Goal: Contribute content: Add original content to the website for others to see

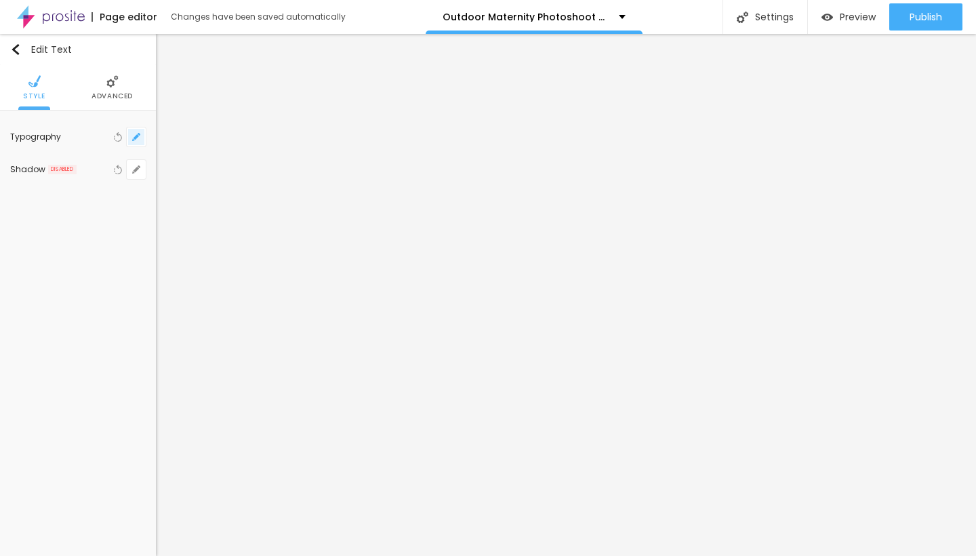
click at [138, 134] on icon "button" at bounding box center [139, 134] width 3 height 3
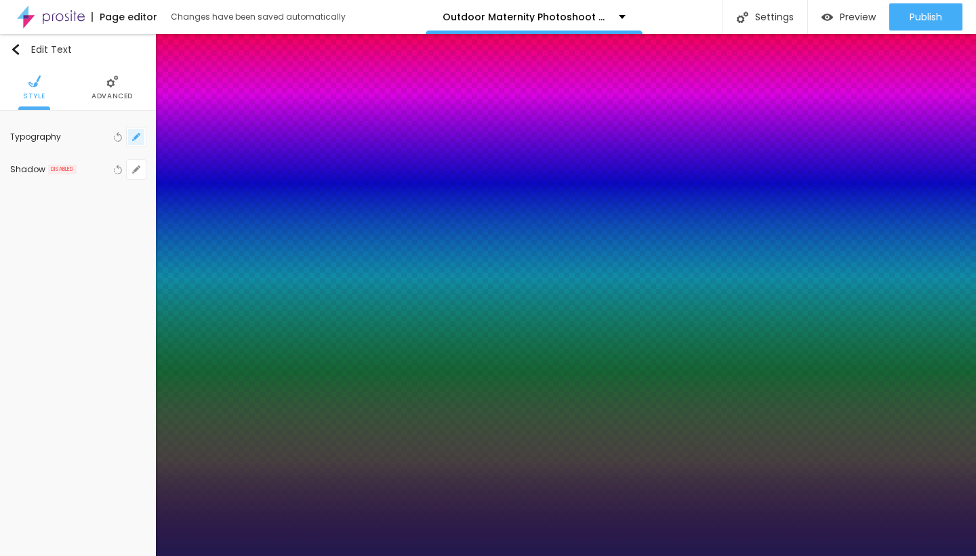
type input "1"
click at [406, 555] on div at bounding box center [488, 556] width 976 height 0
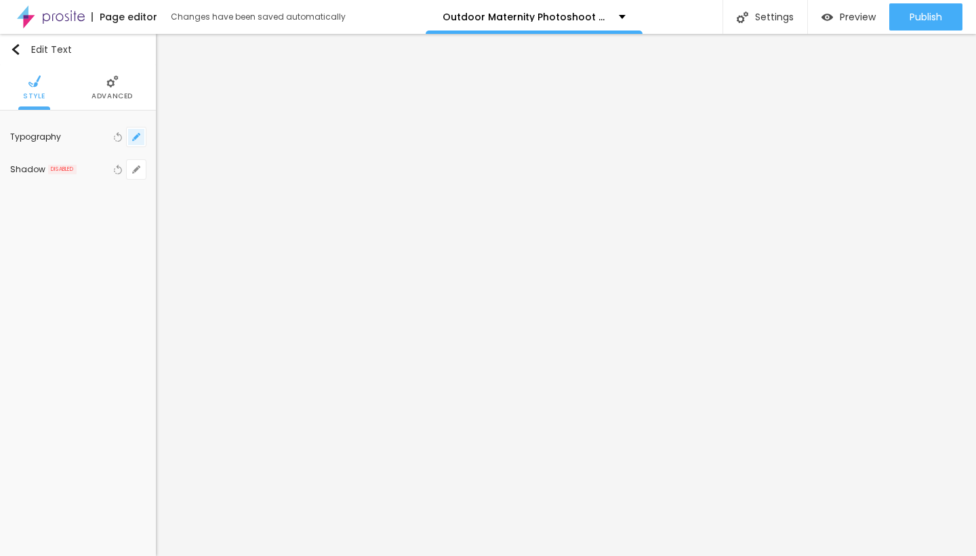
click at [138, 137] on icon "button" at bounding box center [136, 137] width 8 height 8
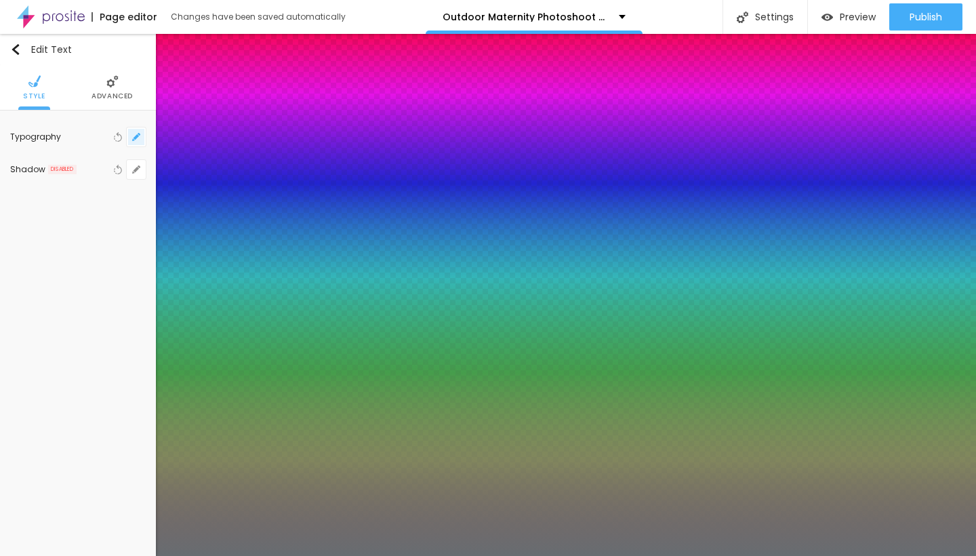
type input "1"
click at [549, 555] on div at bounding box center [488, 556] width 976 height 0
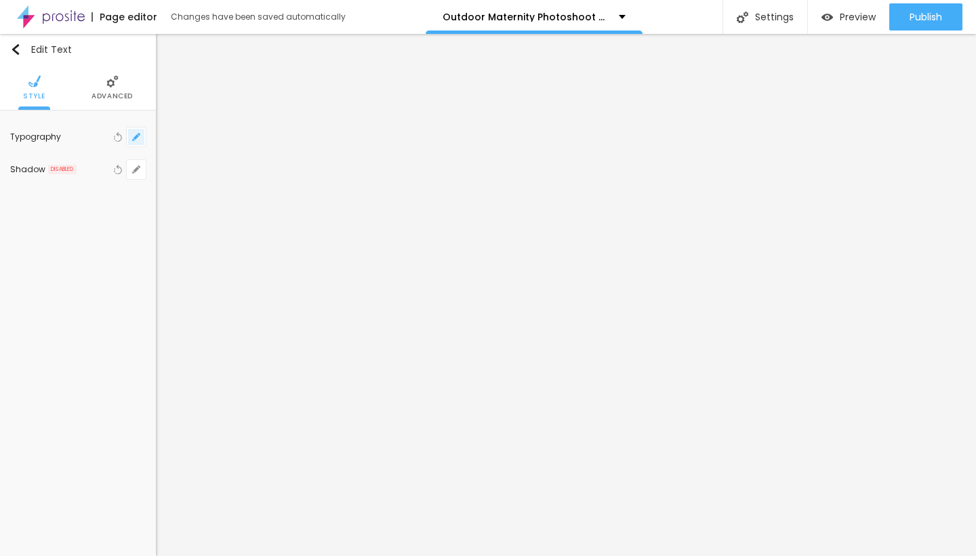
click at [135, 138] on icon "button" at bounding box center [136, 136] width 5 height 5
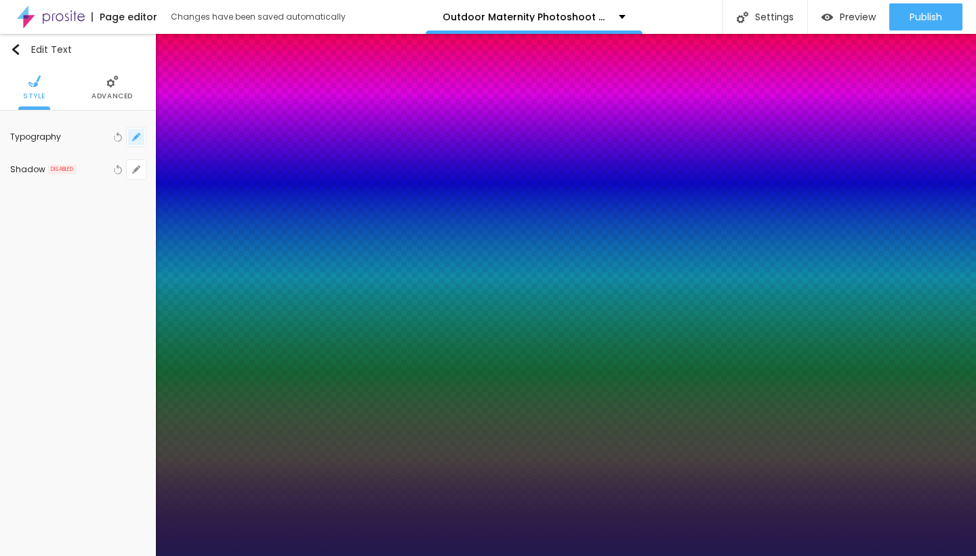
type input "1"
click at [397, 555] on div at bounding box center [488, 556] width 976 height 0
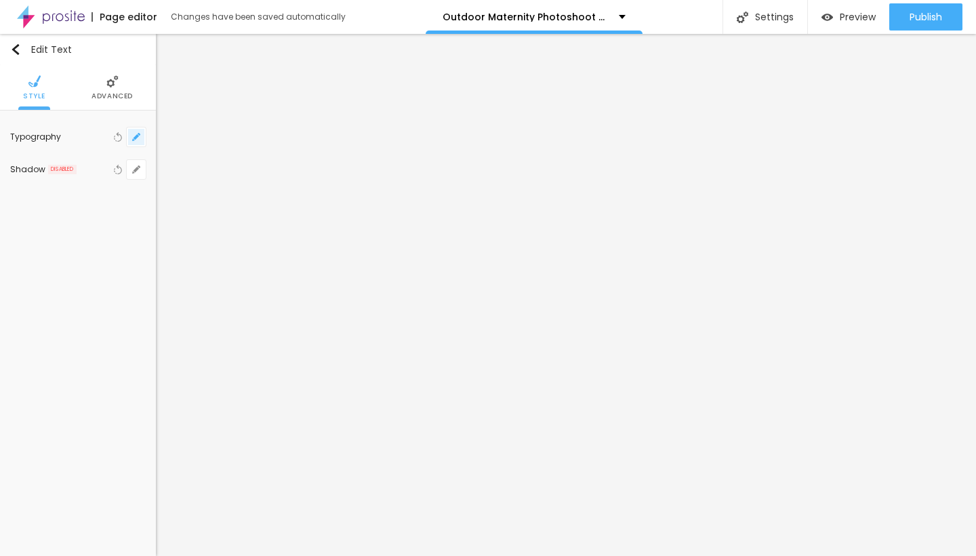
click at [138, 140] on icon "button" at bounding box center [136, 137] width 8 height 8
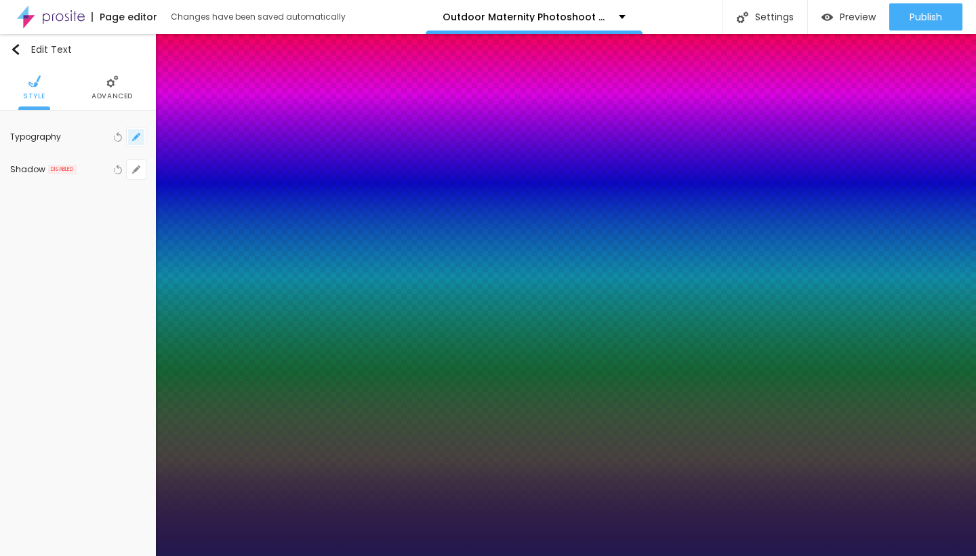
type input "1"
click at [403, 555] on div at bounding box center [488, 556] width 976 height 0
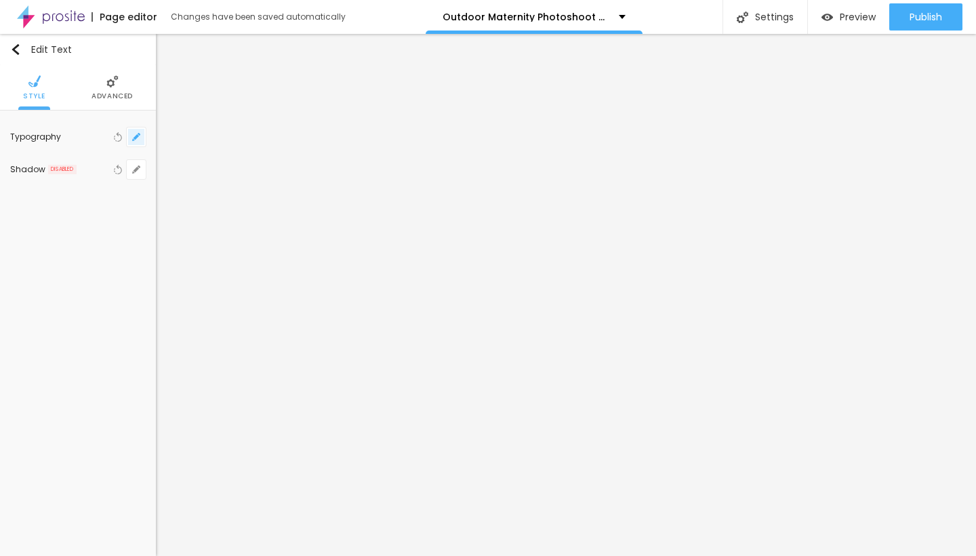
click at [140, 138] on icon "button" at bounding box center [136, 137] width 8 height 8
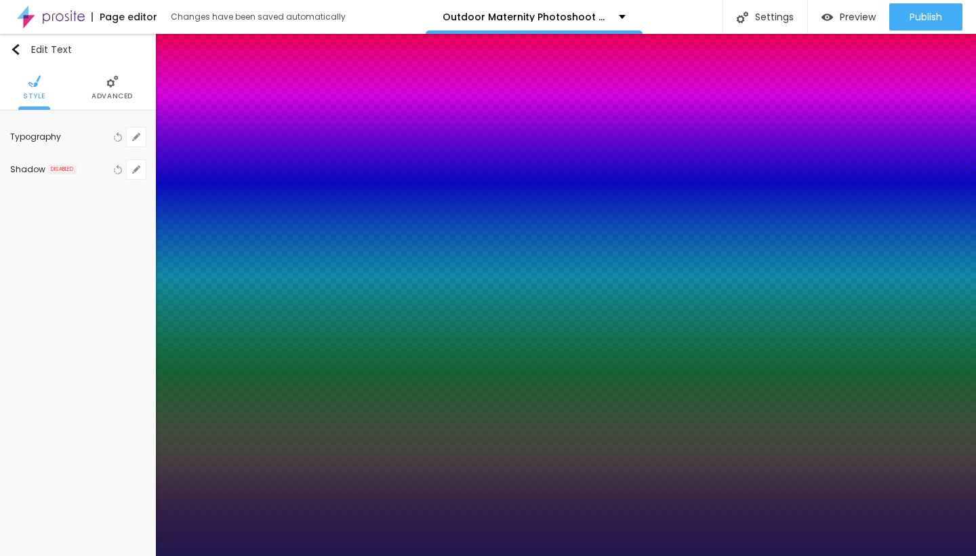
type input "1"
click at [401, 555] on div at bounding box center [488, 556] width 976 height 0
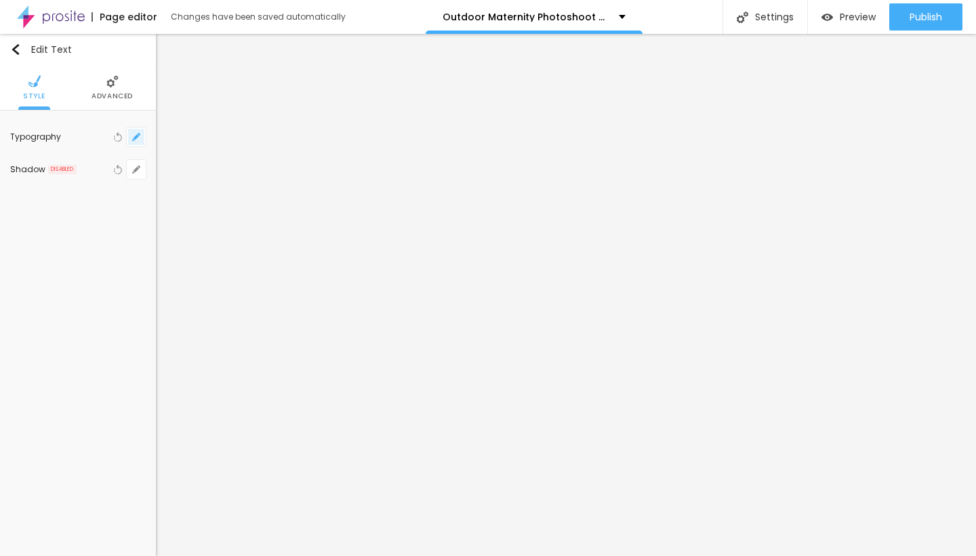
click at [139, 136] on icon "button" at bounding box center [136, 137] width 8 height 8
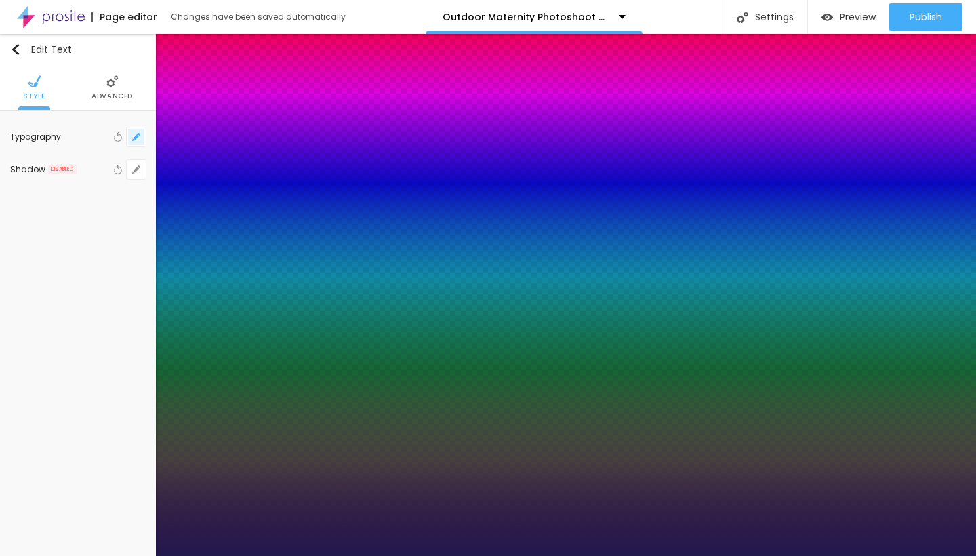
type input "1"
type input "11"
type input "1"
type input "8"
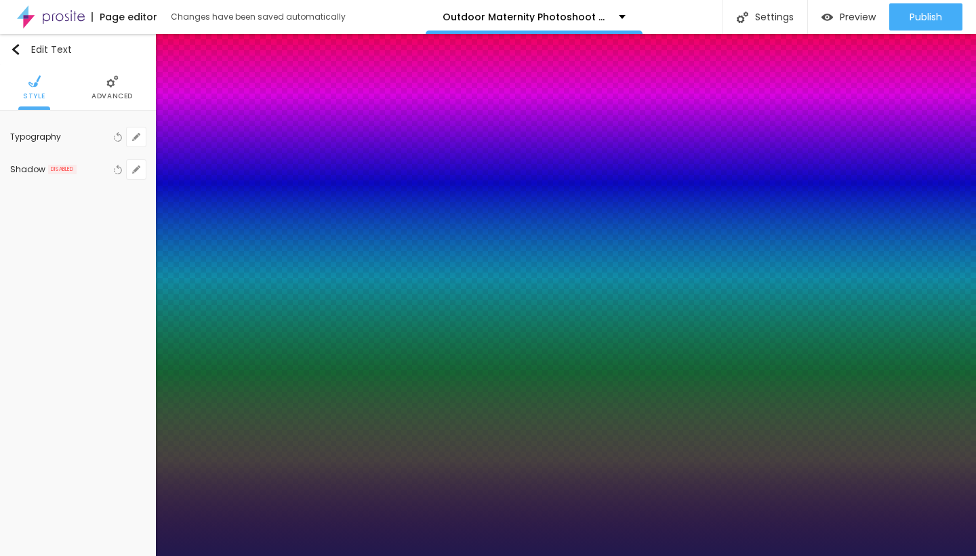
type input "8"
type input "1"
type input "9"
type input "1"
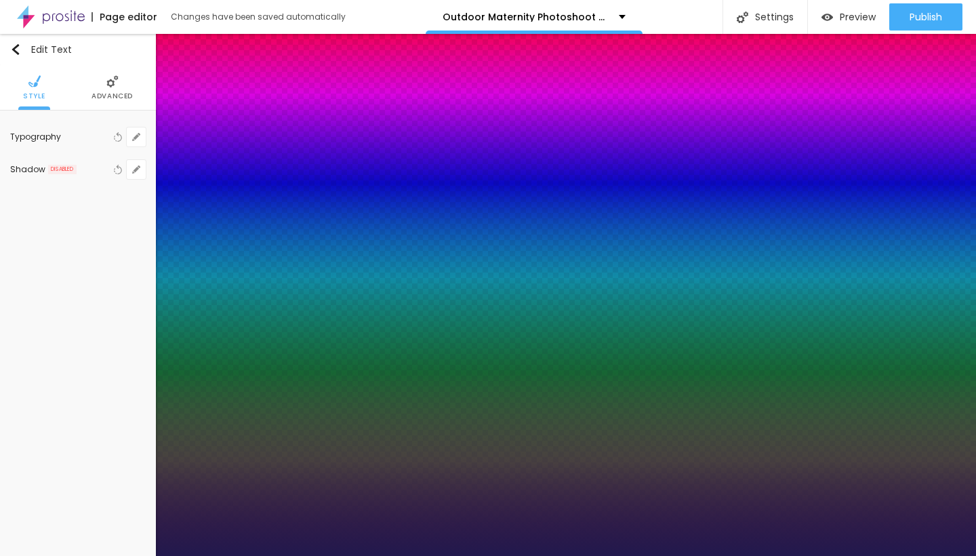
type input "10"
type input "1"
type input "13"
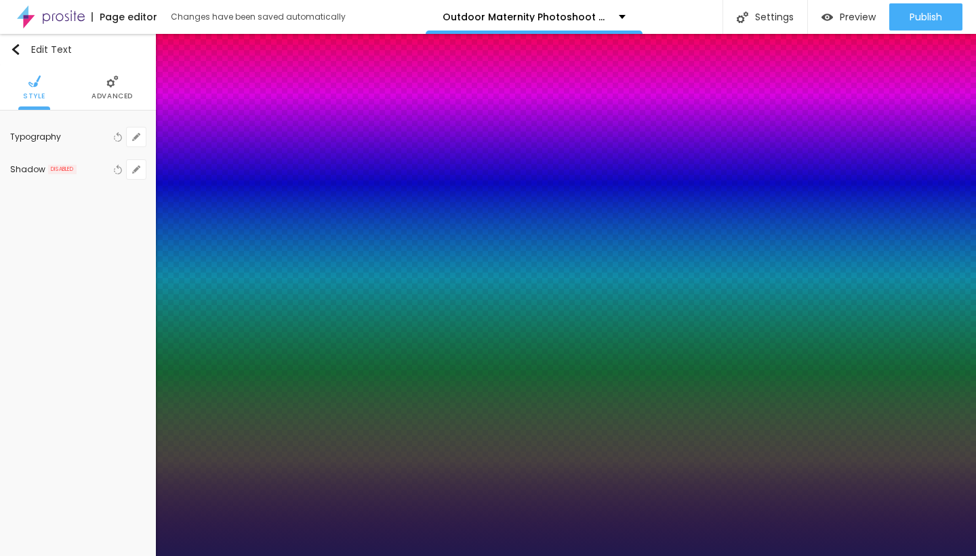
type input "1"
type input "14"
type input "1"
type input "18"
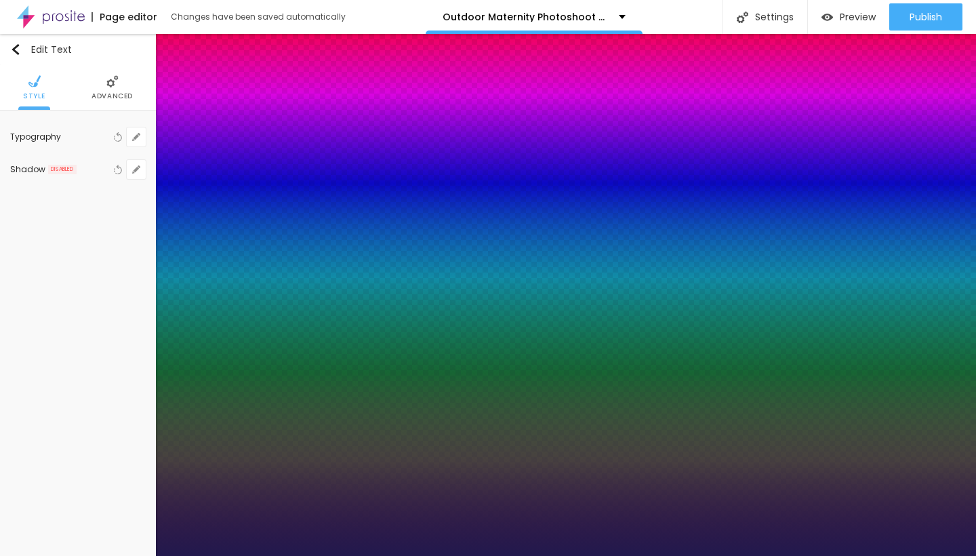
type input "18"
type input "1"
type input "22"
type input "1"
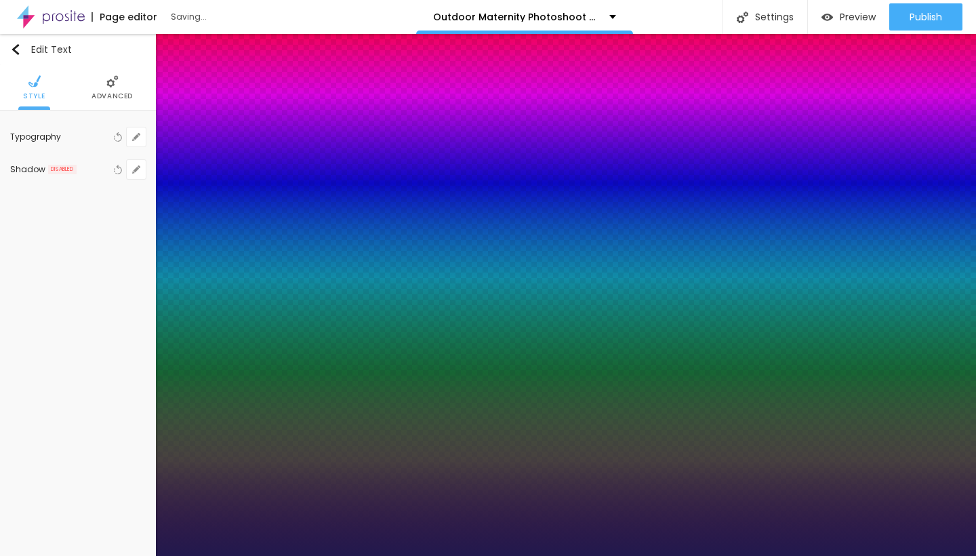
type input "22"
type input "1"
type input "20"
type input "1"
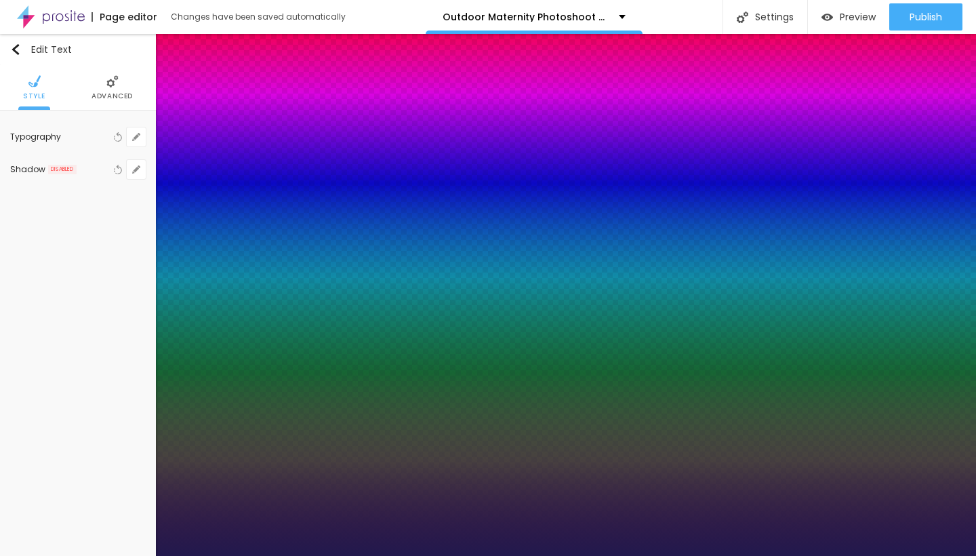
type input "18"
type input "1"
type input "17"
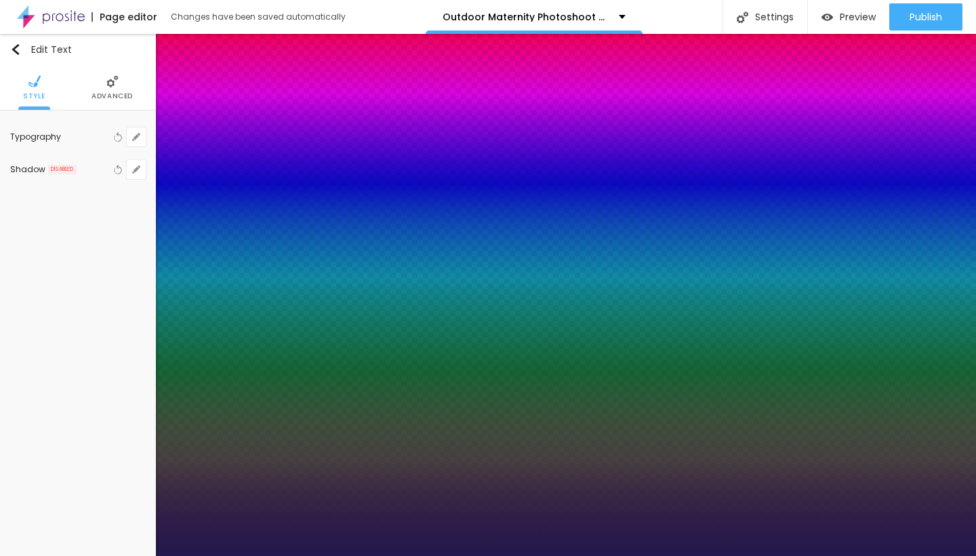
type input "1"
type input "16"
type input "1"
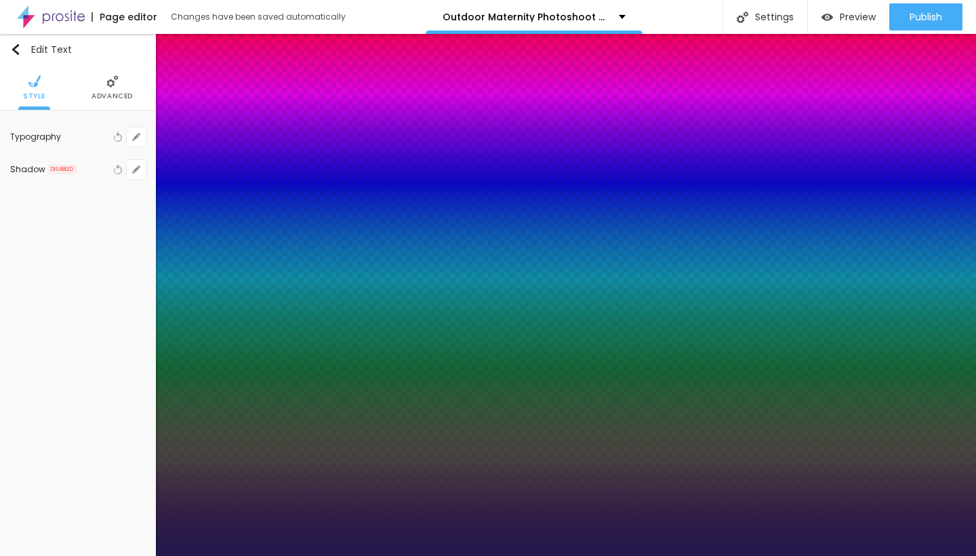
click at [389, 555] on div at bounding box center [488, 556] width 976 height 0
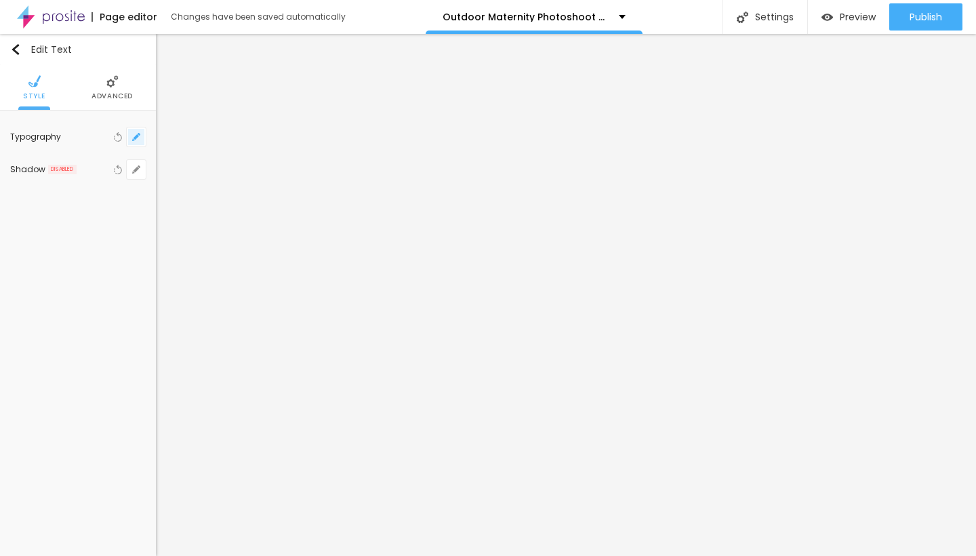
click at [130, 134] on button "button" at bounding box center [136, 136] width 19 height 19
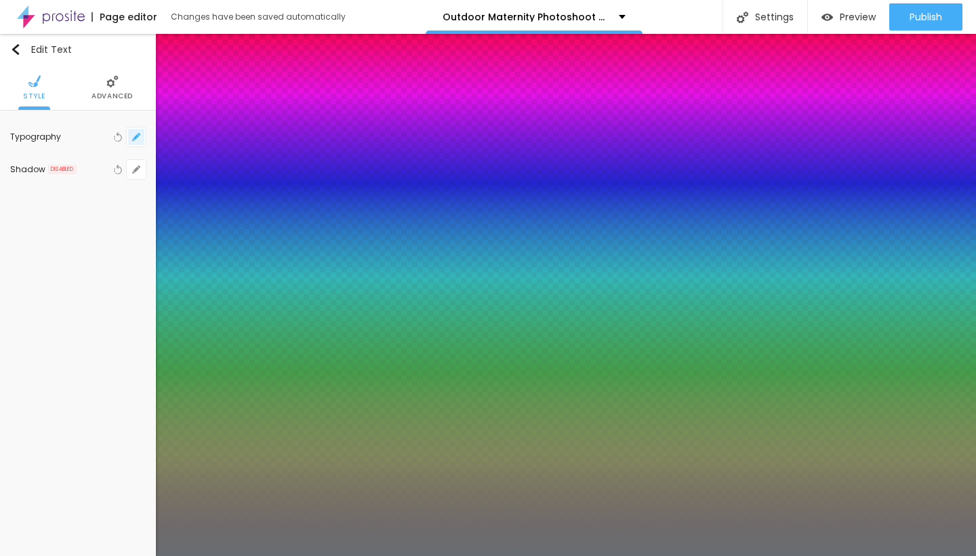
type input "1"
type input "22"
type input "1"
type input "20"
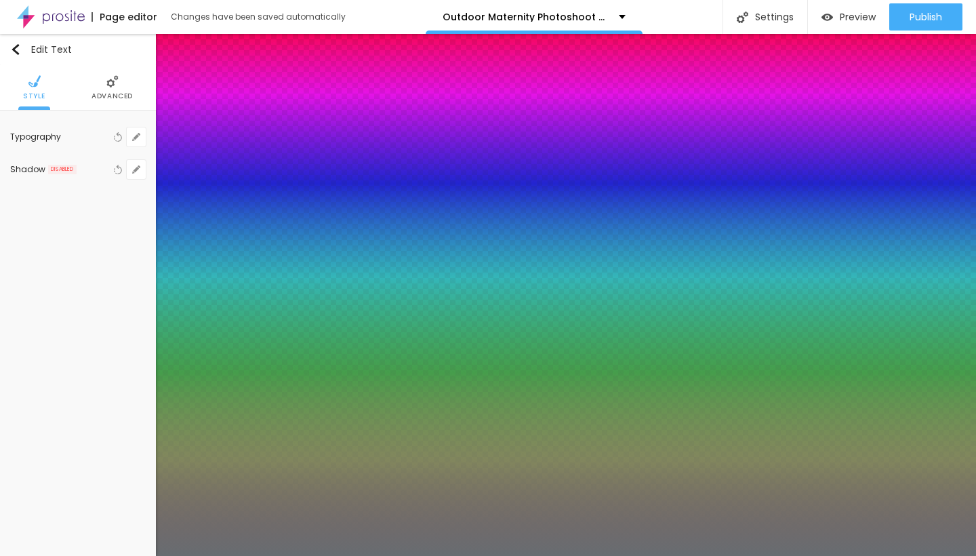
type input "20"
type input "1"
type input "19"
type input "1"
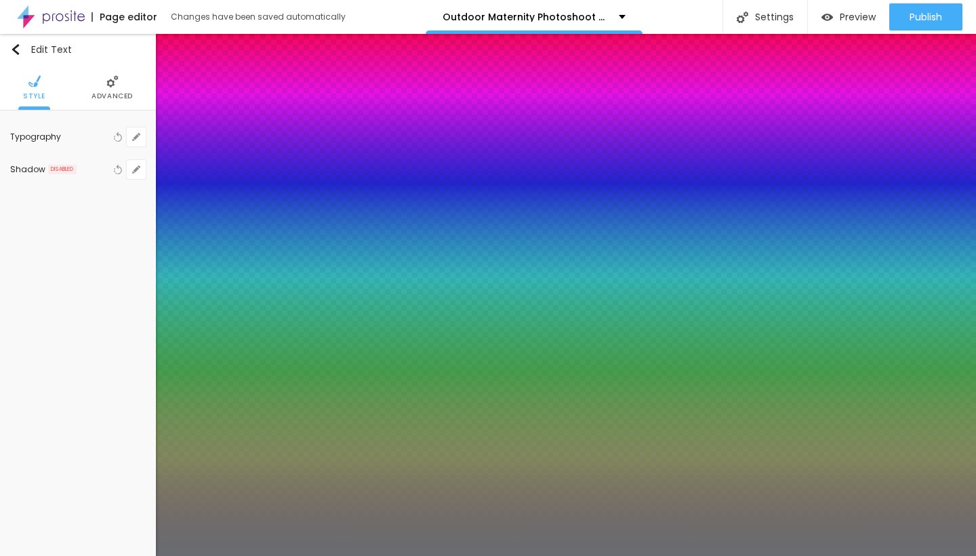
type input "17"
type input "1"
type input "16"
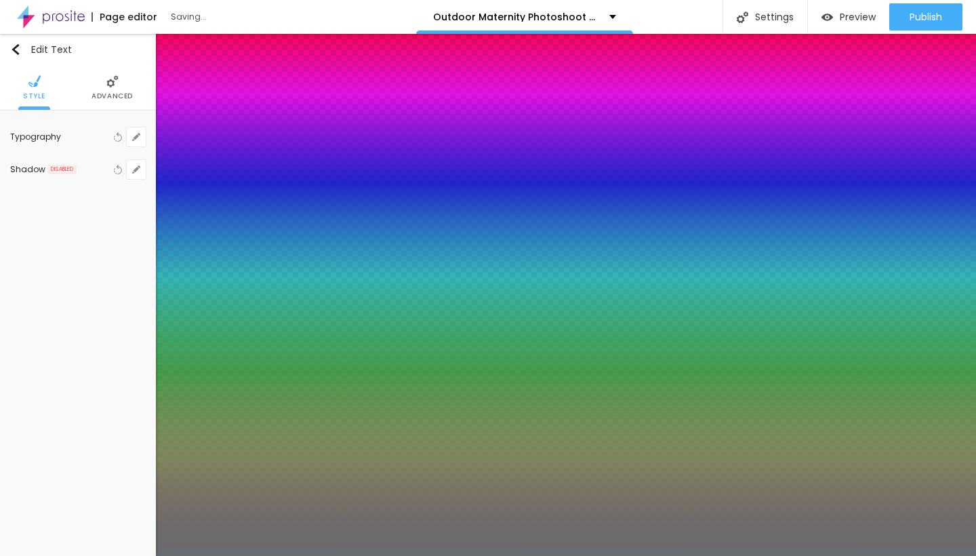
type input "1"
type input "16"
type input "1"
type input "1.3"
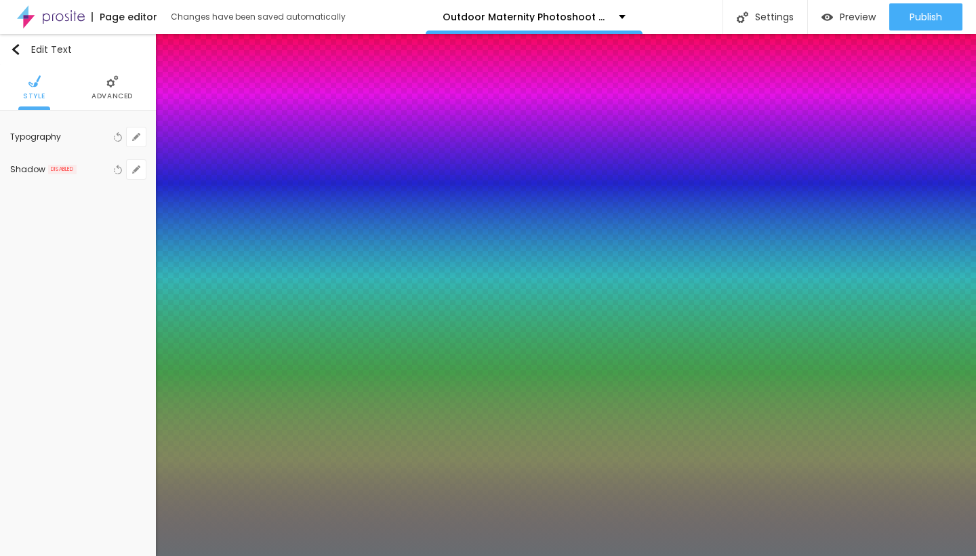
type input "1.3"
click at [406, 555] on div at bounding box center [488, 556] width 976 height 0
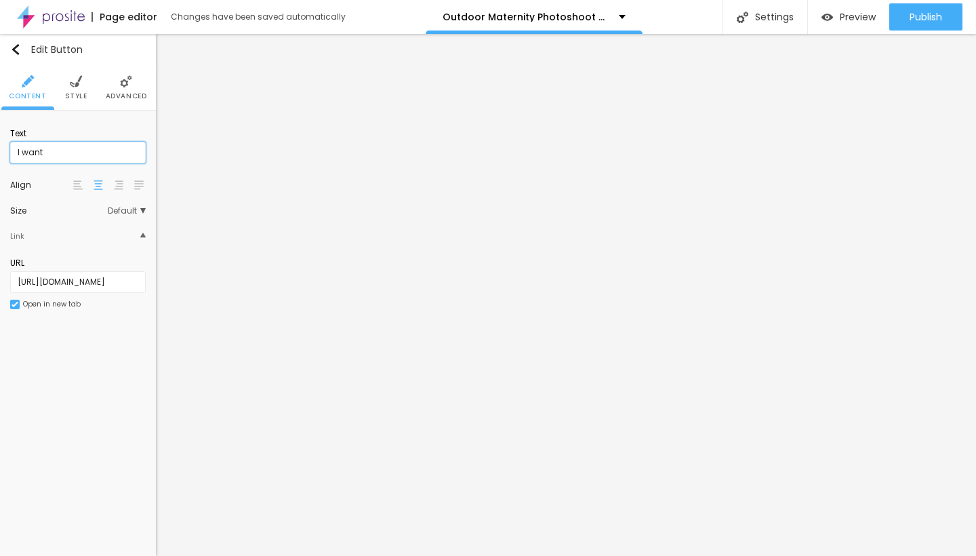
click at [45, 150] on input "I want" at bounding box center [78, 153] width 136 height 22
drag, startPoint x: 45, startPoint y: 153, endPoint x: 0, endPoint y: 150, distance: 44.9
click at [0, 150] on div "Text I want Align Size Default Small Default Big Link URL [URL][DOMAIN_NAME] Op…" at bounding box center [78, 223] width 156 height 225
type input "Book"
drag, startPoint x: 70, startPoint y: 153, endPoint x: 1, endPoint y: 140, distance: 69.7
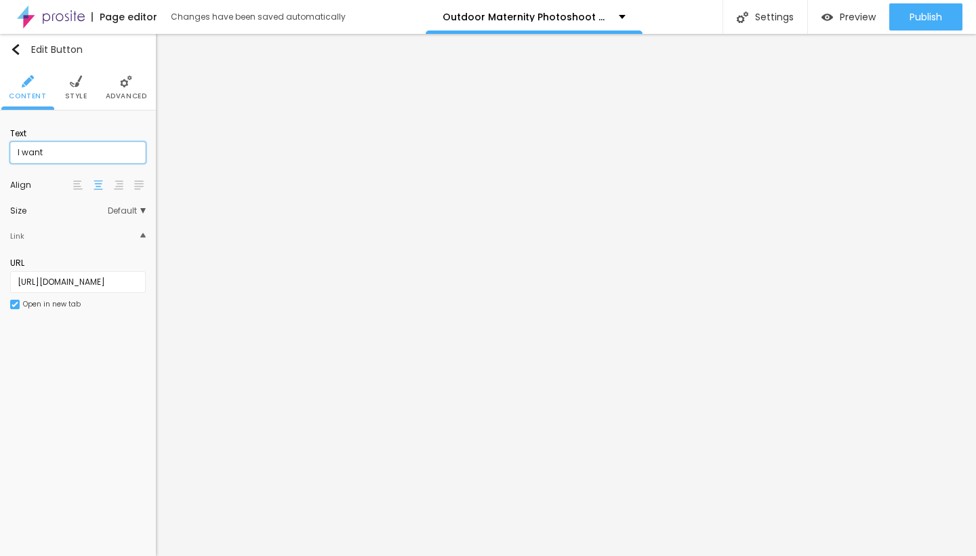
click at [1, 140] on div "Text I want Align Size Default Small Default Big Link URL [URL][DOMAIN_NAME] Op…" at bounding box center [78, 223] width 156 height 225
type input "b"
type input "Book"
click at [78, 155] on input "I want" at bounding box center [78, 153] width 136 height 22
drag, startPoint x: 70, startPoint y: 151, endPoint x: 0, endPoint y: 138, distance: 70.9
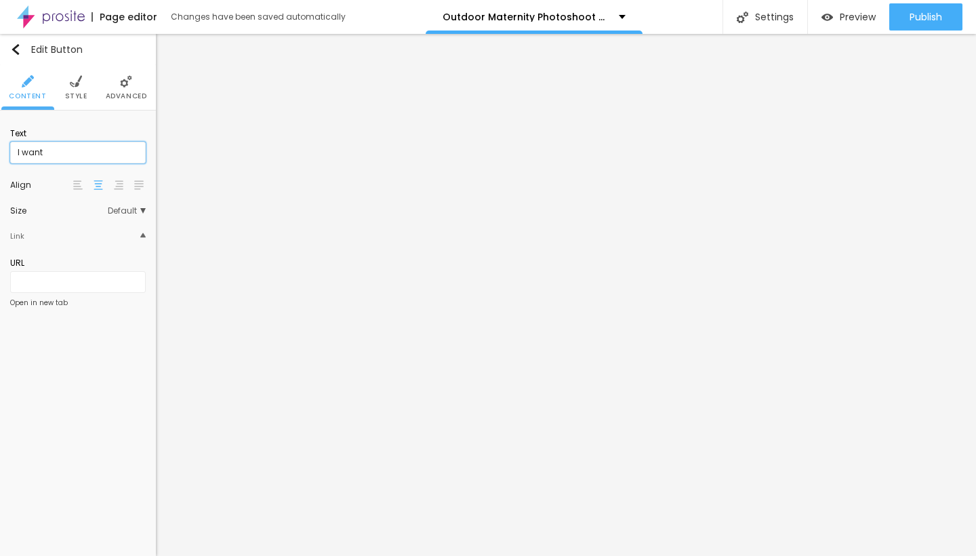
click at [0, 138] on div "Text I want Align Size Default Small Default Big Link URL Open in new tab" at bounding box center [78, 222] width 156 height 222
type input "Book"
click at [79, 87] on img at bounding box center [76, 81] width 12 height 12
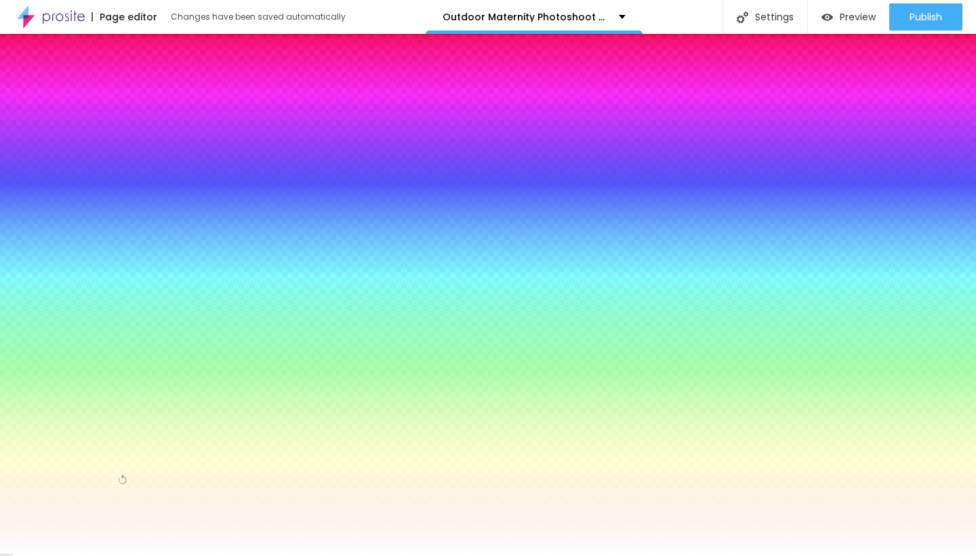
click at [127, 94] on span "Advanced" at bounding box center [126, 96] width 41 height 7
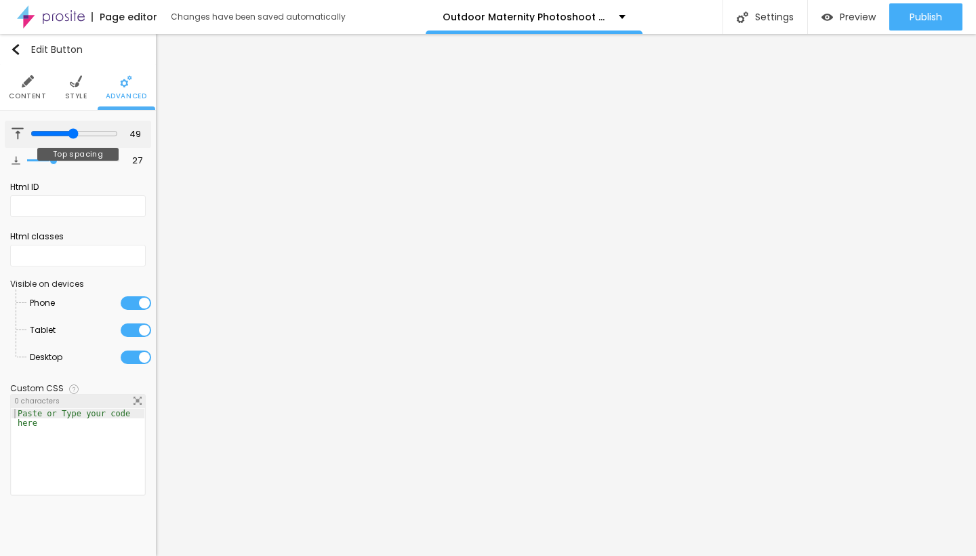
type input "48"
type input "47"
type input "44"
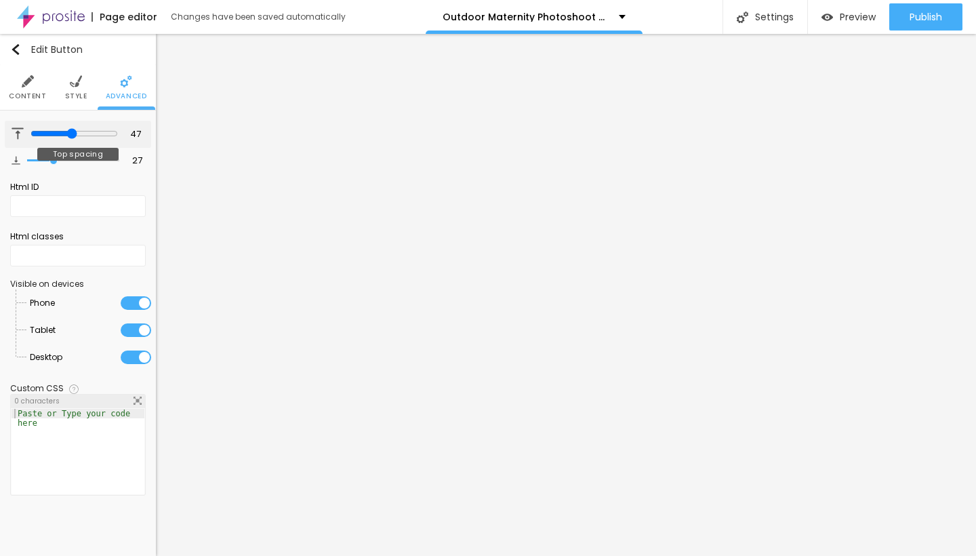
type input "44"
type input "45"
type input "46"
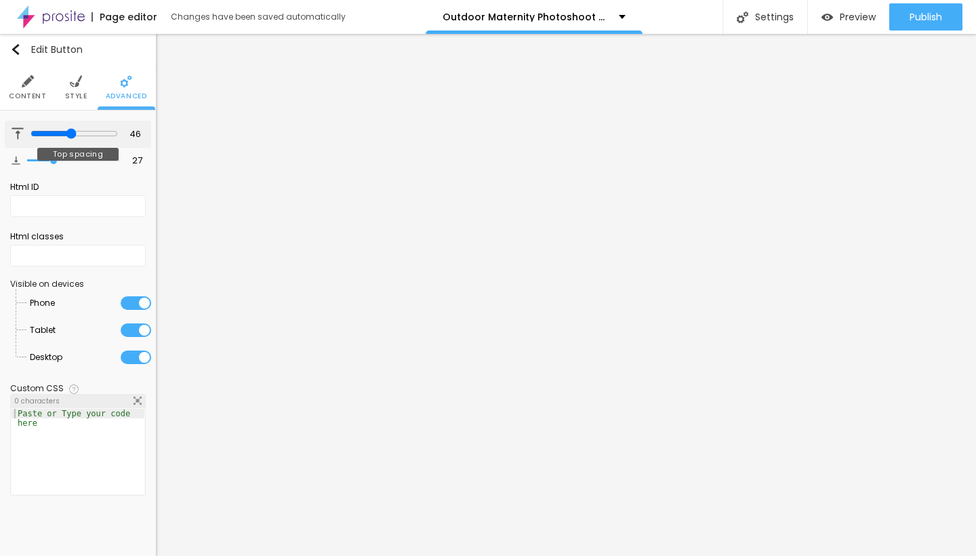
type input "49"
type input "57"
type input "62"
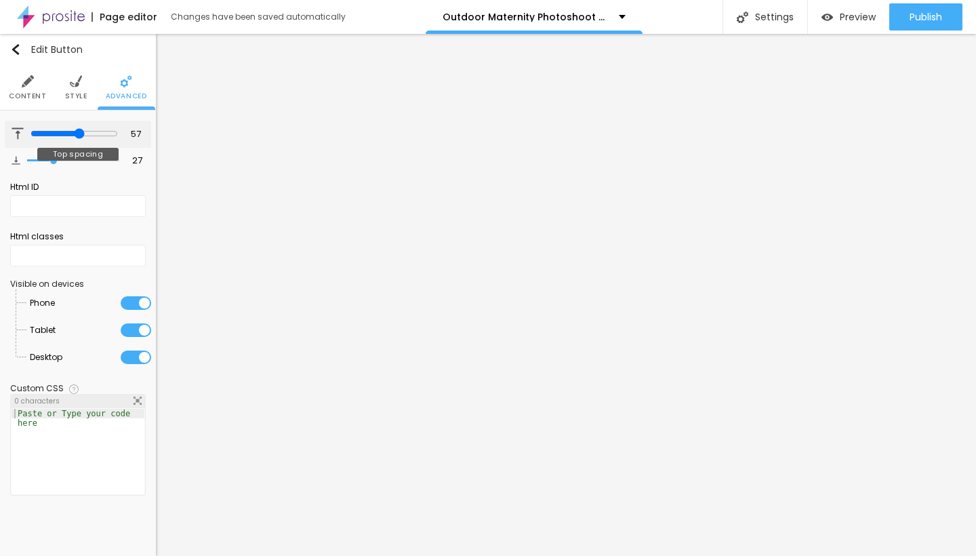
type input "62"
type input "68"
type input "67"
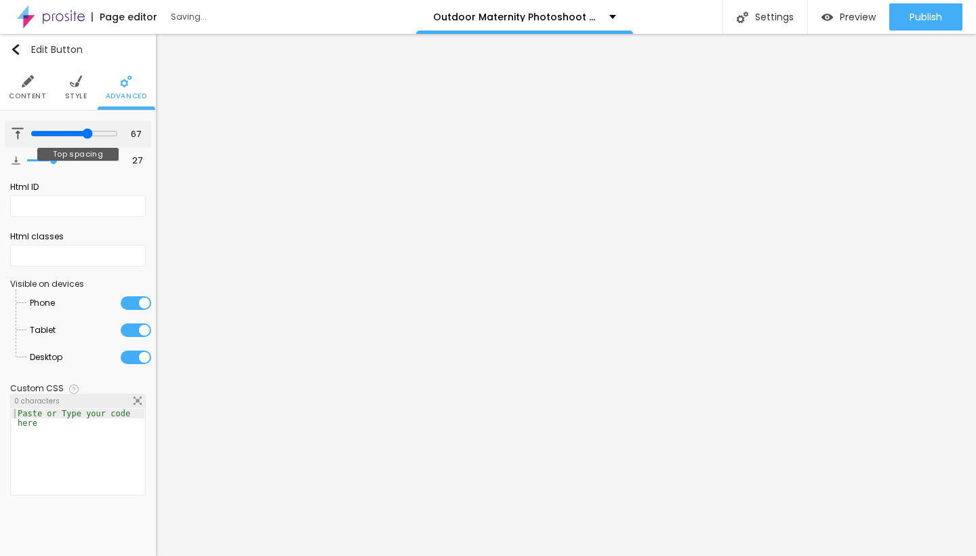
type input "66"
type input "65"
type input "64"
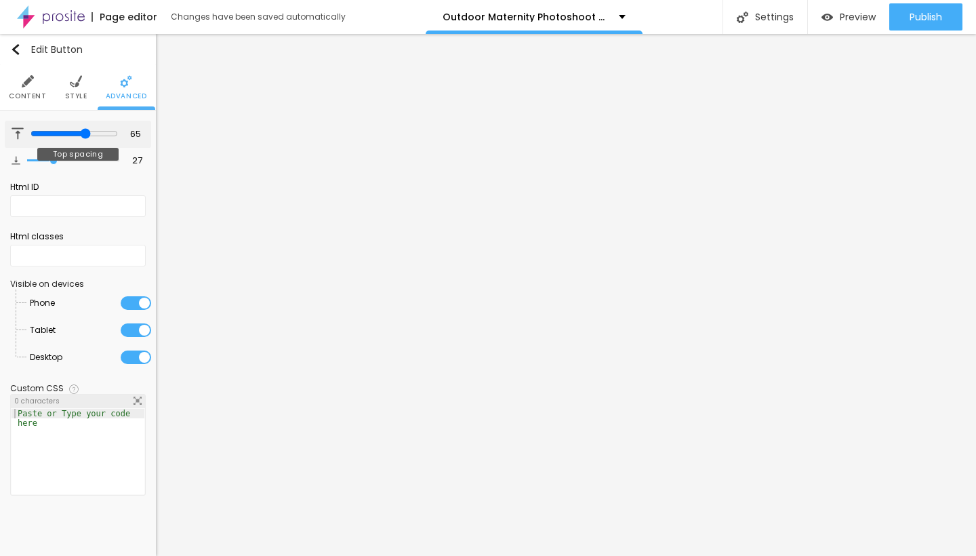
type input "64"
type input "63"
type input "62"
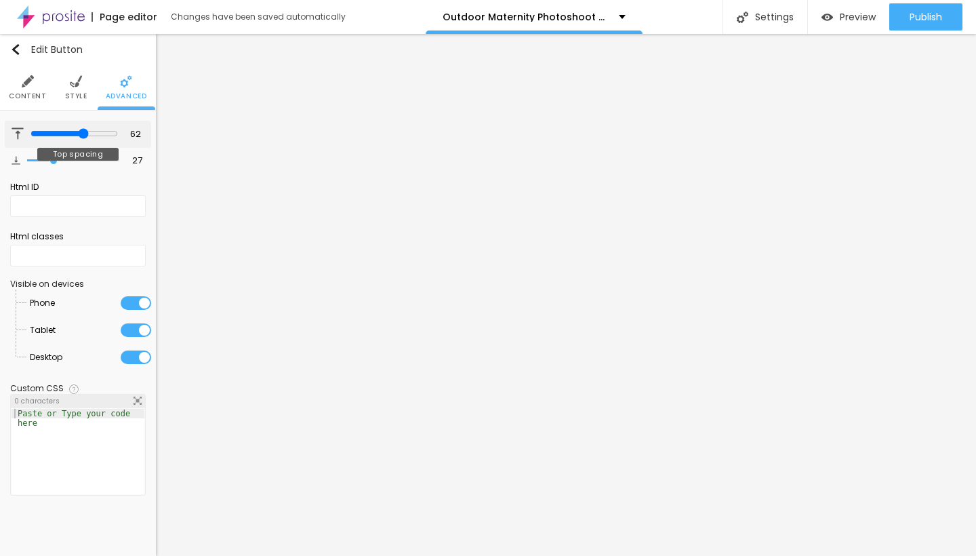
type input "63"
type input "64"
type input "65"
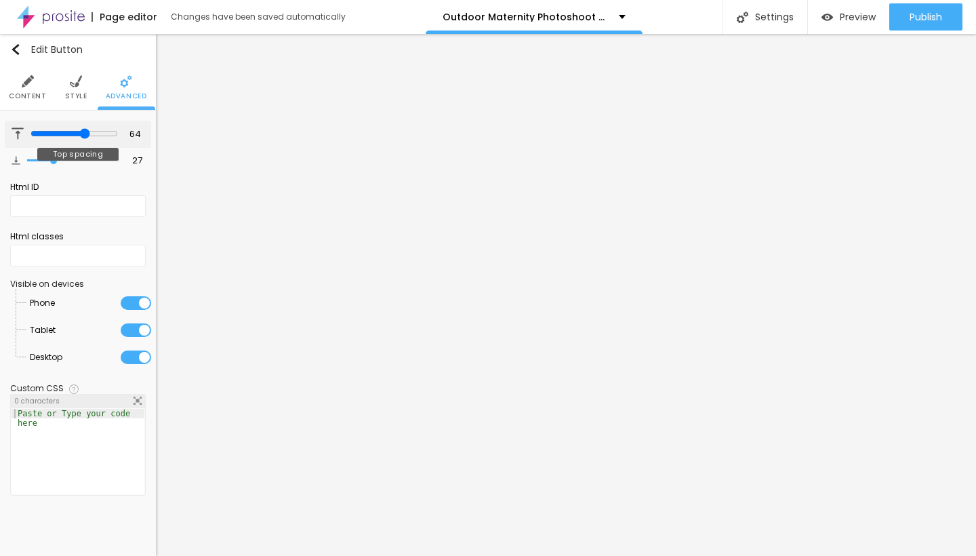
type input "65"
drag, startPoint x: 71, startPoint y: 134, endPoint x: 91, endPoint y: 151, distance: 26.0
type input "65"
click at [85, 140] on div at bounding box center [74, 134] width 87 height 12
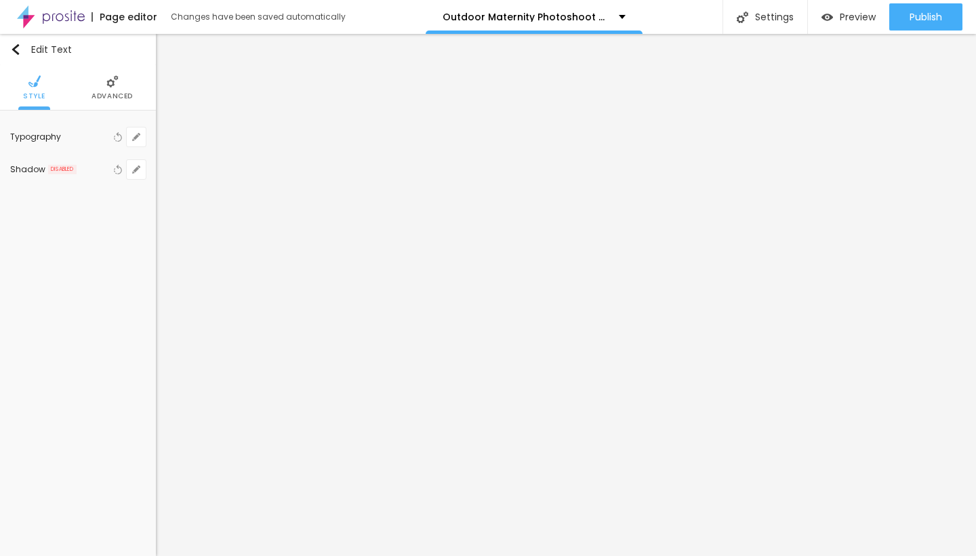
click at [58, 214] on div "Edit Text Style Advanced Typography Reset to default Shadow DISABLED Reset to d…" at bounding box center [78, 295] width 156 height 522
click at [108, 94] on span "Advanced" at bounding box center [112, 96] width 41 height 7
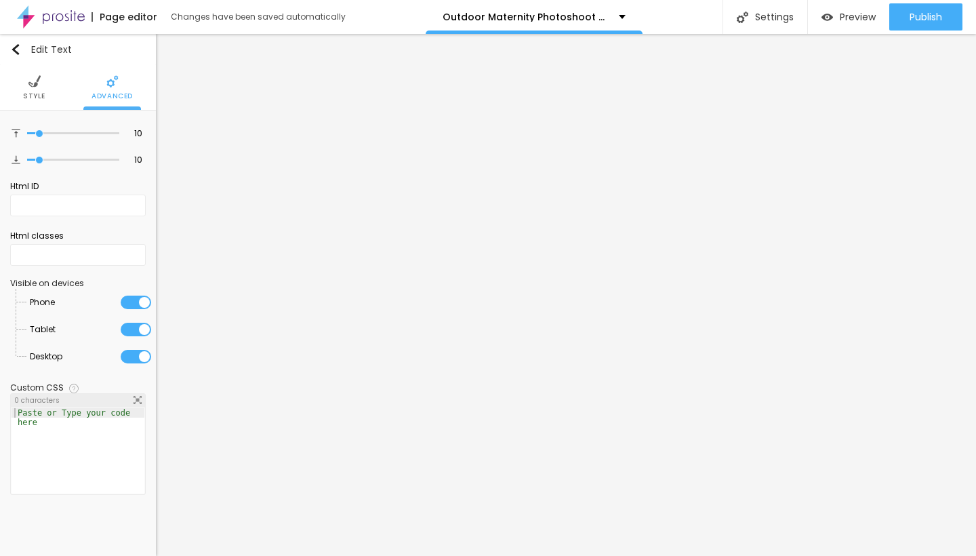
click at [108, 94] on span "Advanced" at bounding box center [112, 96] width 41 height 7
click at [9, 45] on button "Edit Text" at bounding box center [78, 49] width 156 height 31
click at [16, 50] on img "button" at bounding box center [15, 49] width 11 height 11
click at [17, 50] on img "button" at bounding box center [15, 49] width 11 height 11
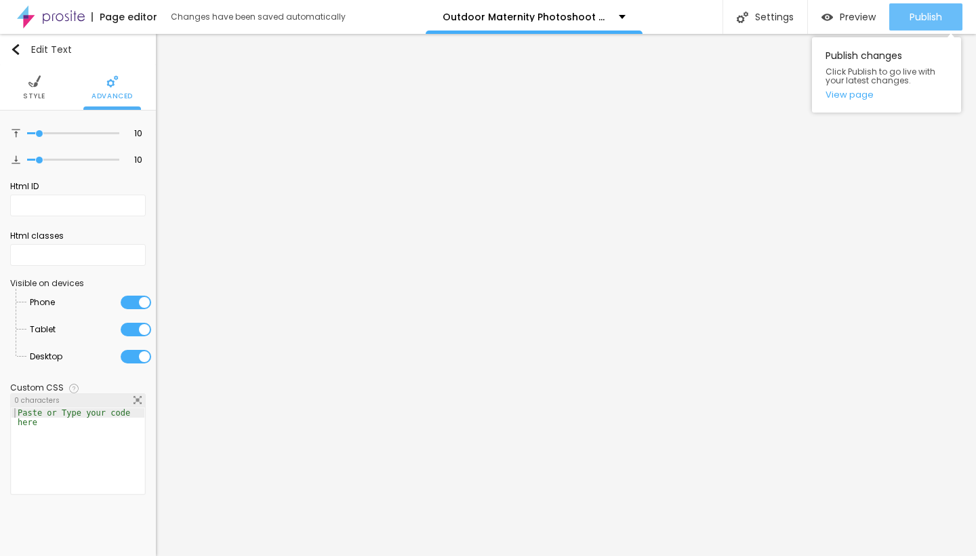
click at [920, 21] on span "Publish" at bounding box center [926, 17] width 33 height 11
click at [17, 50] on img "button" at bounding box center [15, 49] width 11 height 11
click at [46, 47] on div "Edit Text" at bounding box center [41, 49] width 62 height 11
click at [35, 93] on span "Style" at bounding box center [34, 96] width 22 height 7
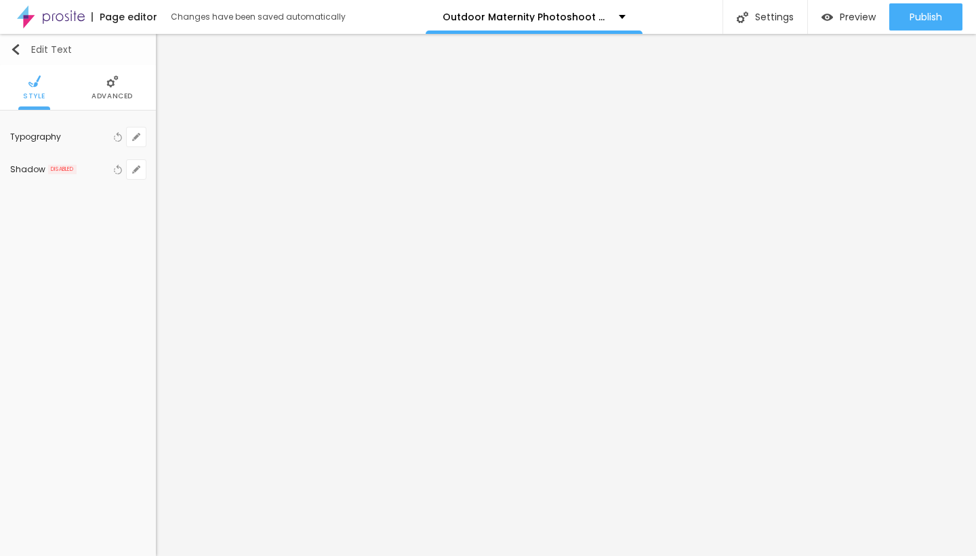
click at [8, 47] on button "Edit Text" at bounding box center [78, 49] width 156 height 31
click at [15, 52] on img "button" at bounding box center [15, 49] width 11 height 11
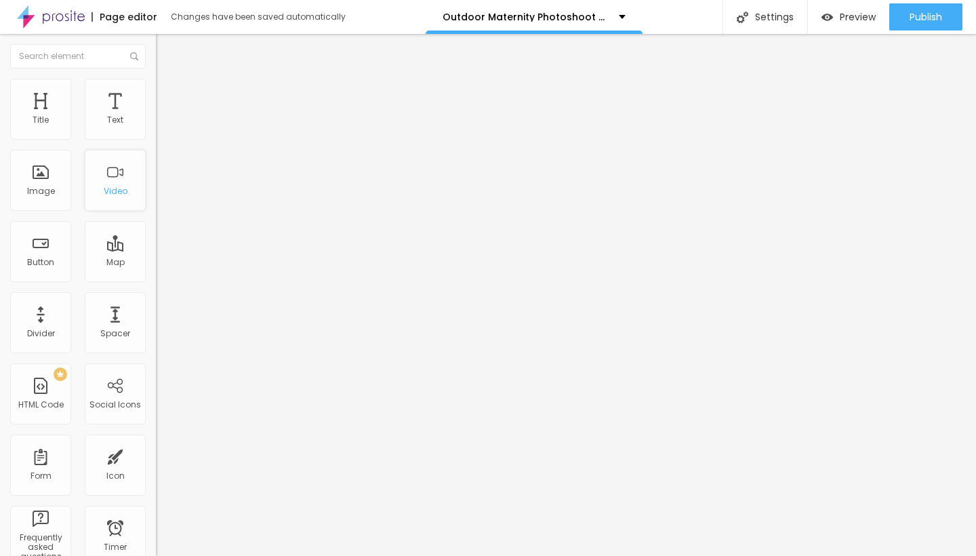
click at [104, 196] on div "Video" at bounding box center [116, 190] width 24 height 9
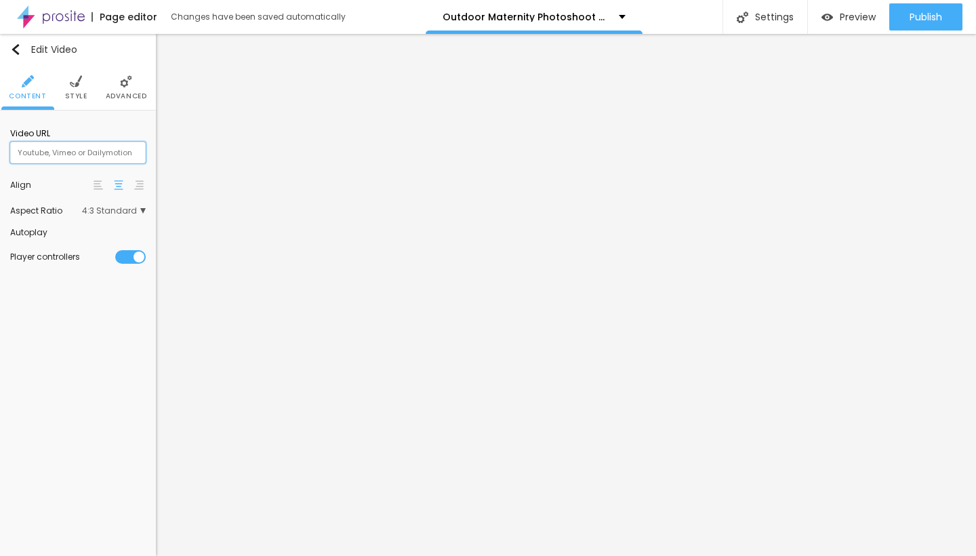
click at [118, 155] on input "text" at bounding box center [78, 153] width 136 height 22
paste input "[URL][DOMAIN_NAME]"
type input "[URL][DOMAIN_NAME]"
click at [146, 233] on div at bounding box center [146, 233] width 0 height 0
click at [127, 215] on span "4:3 Standard" at bounding box center [114, 211] width 64 height 8
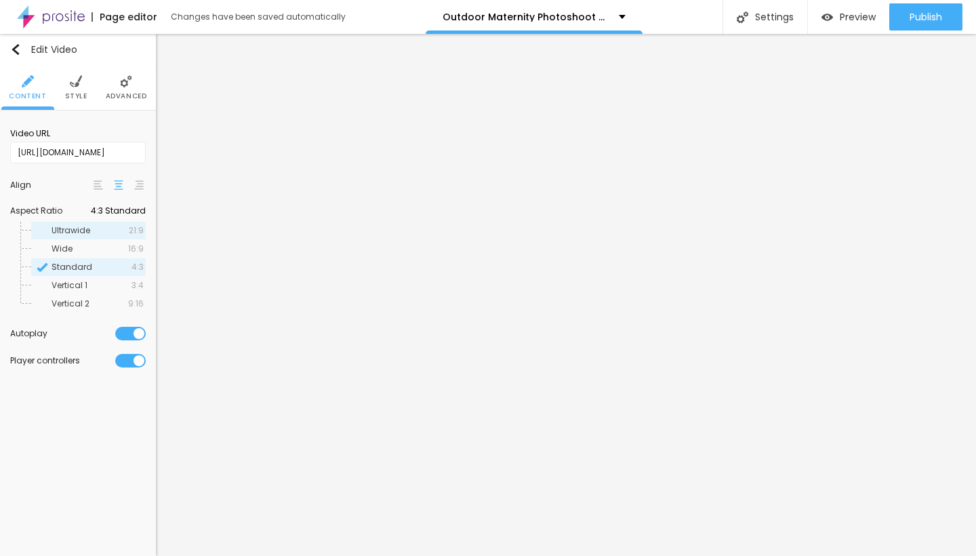
click at [87, 226] on div "Ultrawide 21:9" at bounding box center [88, 231] width 115 height 18
click at [82, 157] on input "[URL][DOMAIN_NAME]" at bounding box center [78, 153] width 136 height 22
click at [17, 150] on input "[URL][DOMAIN_NAME]" at bounding box center [78, 153] width 136 height 22
paste input "[URL][DOMAIN_NAME]"
type input "[URL][DOMAIN_NAME]"
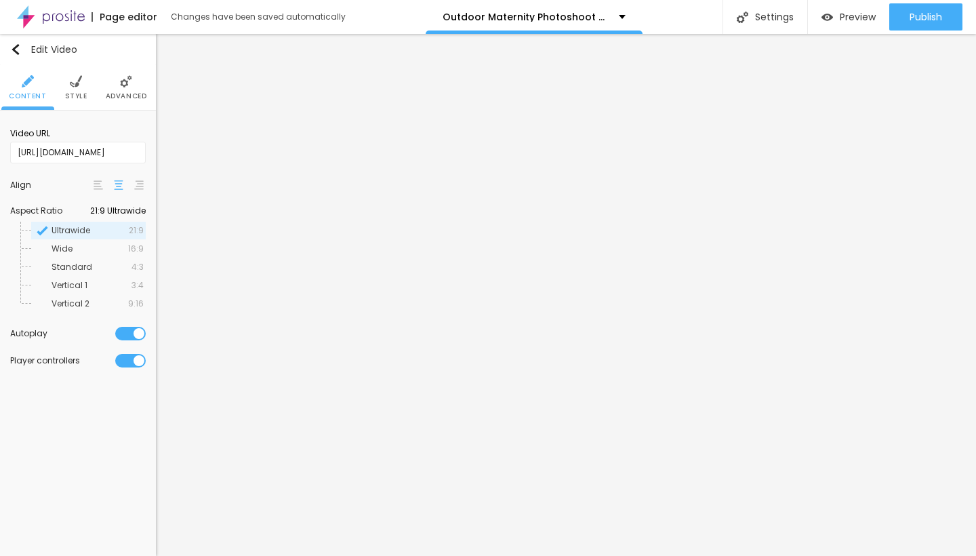
click at [119, 188] on img at bounding box center [118, 184] width 9 height 9
click at [94, 183] on img at bounding box center [98, 184] width 9 height 9
click at [121, 193] on div at bounding box center [119, 185] width 14 height 16
click at [77, 251] on span "Wide" at bounding box center [90, 249] width 77 height 8
click at [87, 268] on span "Standard" at bounding box center [72, 267] width 41 height 12
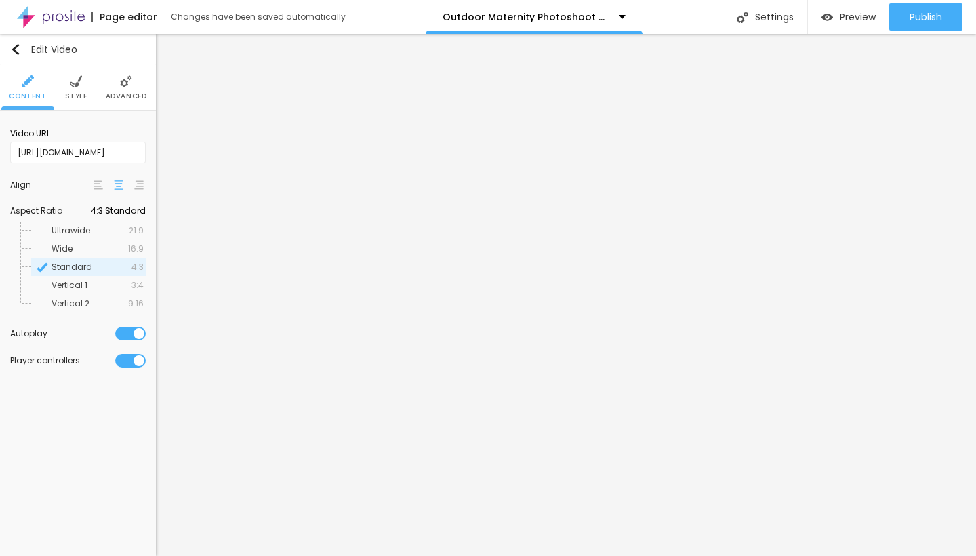
click at [88, 413] on div "Edit Video Content Style Advanced Video URL [URL][DOMAIN_NAME] Align Aspect Rat…" at bounding box center [78, 295] width 156 height 522
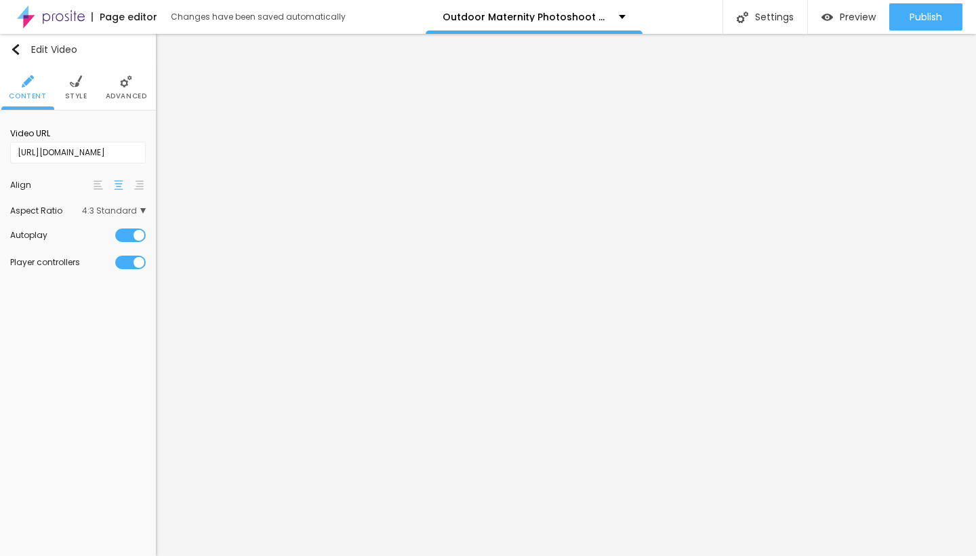
click at [71, 77] on img at bounding box center [76, 81] width 12 height 12
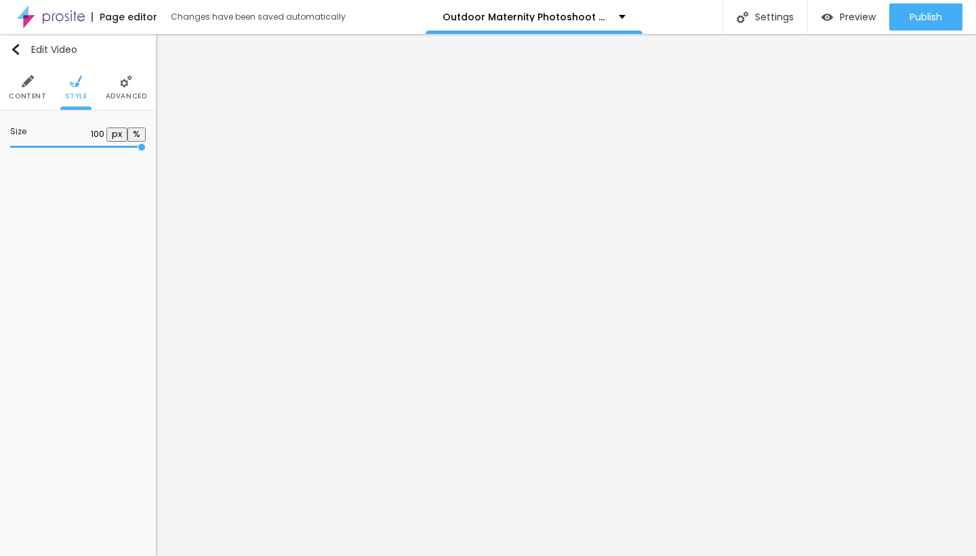
click at [145, 103] on li "Advanced" at bounding box center [126, 87] width 41 height 45
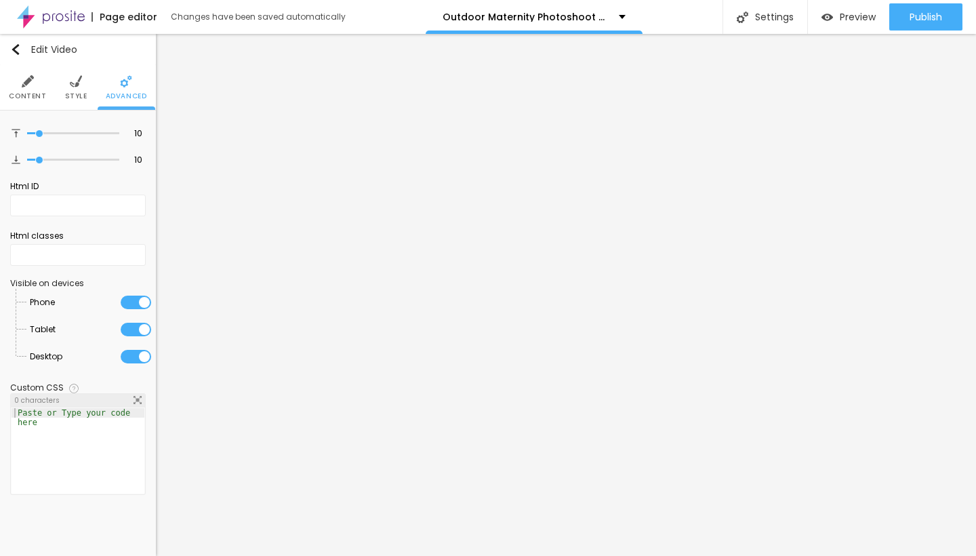
click at [129, 84] on img at bounding box center [126, 81] width 12 height 12
click at [102, 216] on input "text" at bounding box center [78, 206] width 136 height 22
paste input "[URL][DOMAIN_NAME]"
type input "[URL][DOMAIN_NAME]"
click at [32, 85] on img at bounding box center [28, 81] width 12 height 12
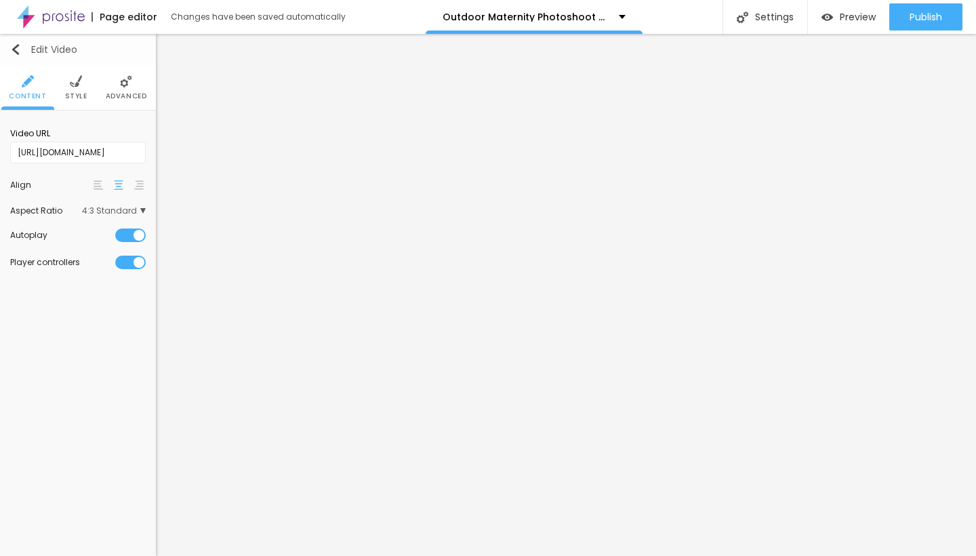
click at [19, 50] on img "button" at bounding box center [15, 49] width 11 height 11
